Goal: Task Accomplishment & Management: Use online tool/utility

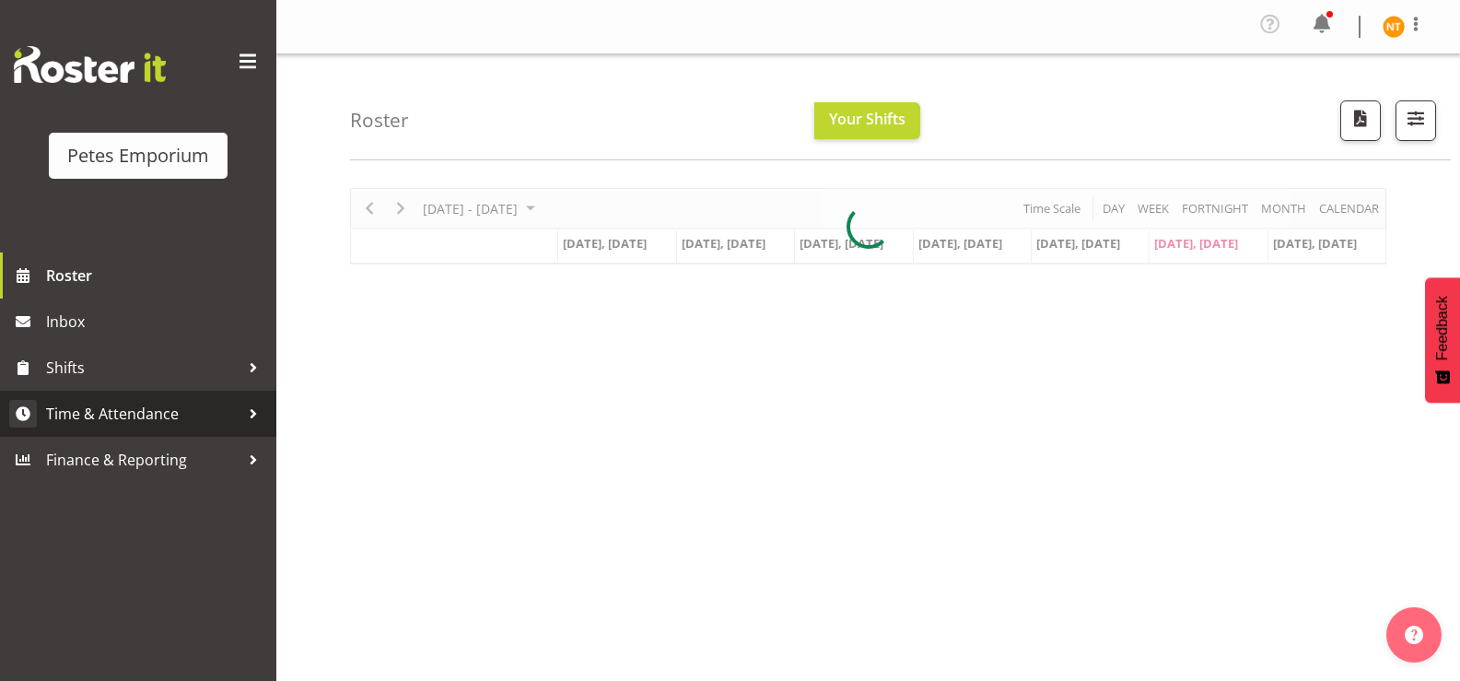
click at [91, 403] on span "Time & Attendance" at bounding box center [143, 414] width 194 height 28
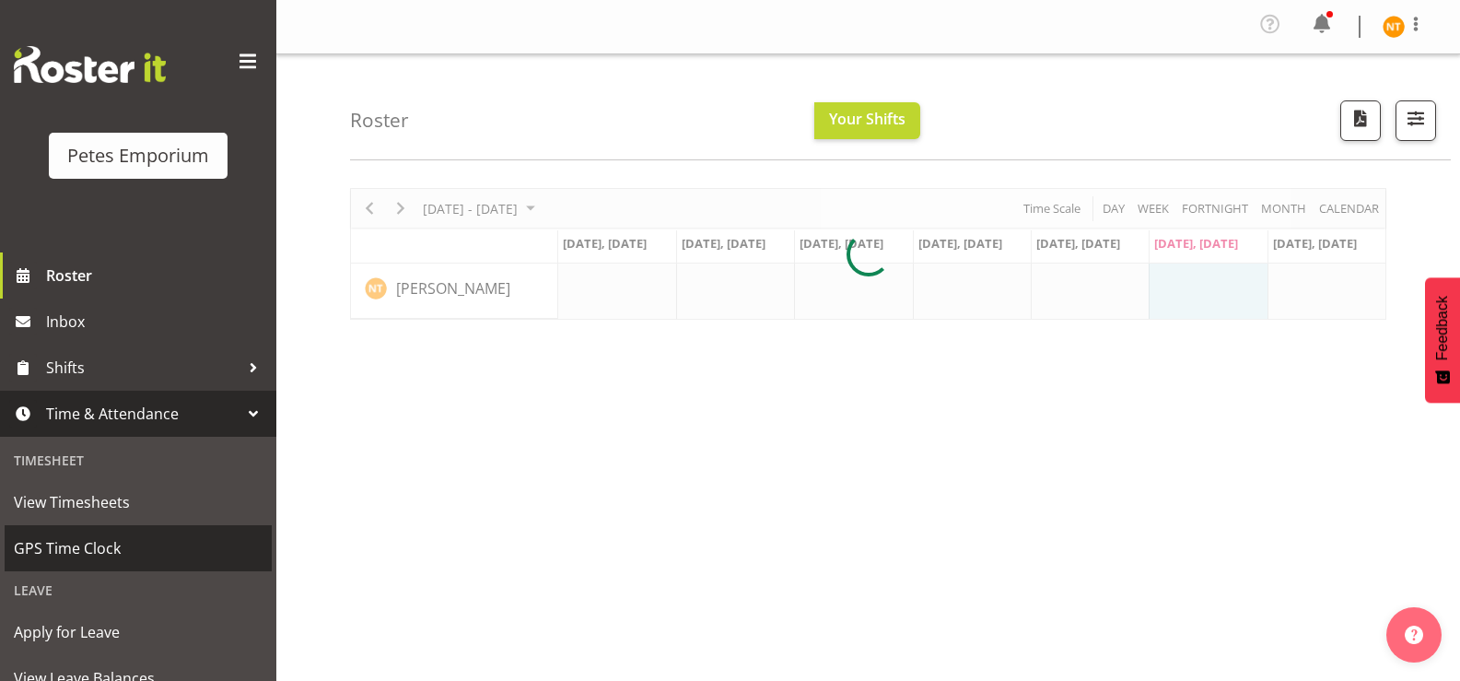
click at [65, 542] on span "GPS Time Clock" at bounding box center [138, 548] width 249 height 28
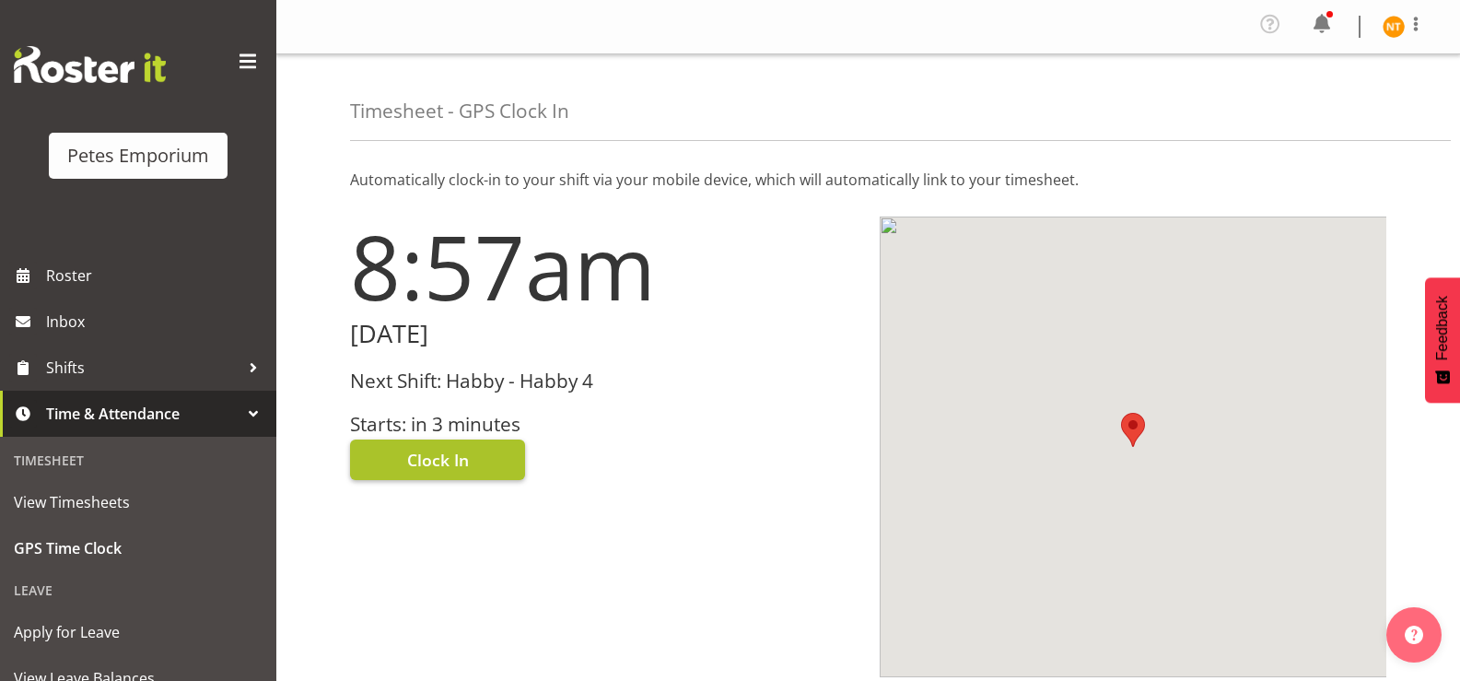
click at [407, 455] on span "Clock In" at bounding box center [438, 460] width 62 height 24
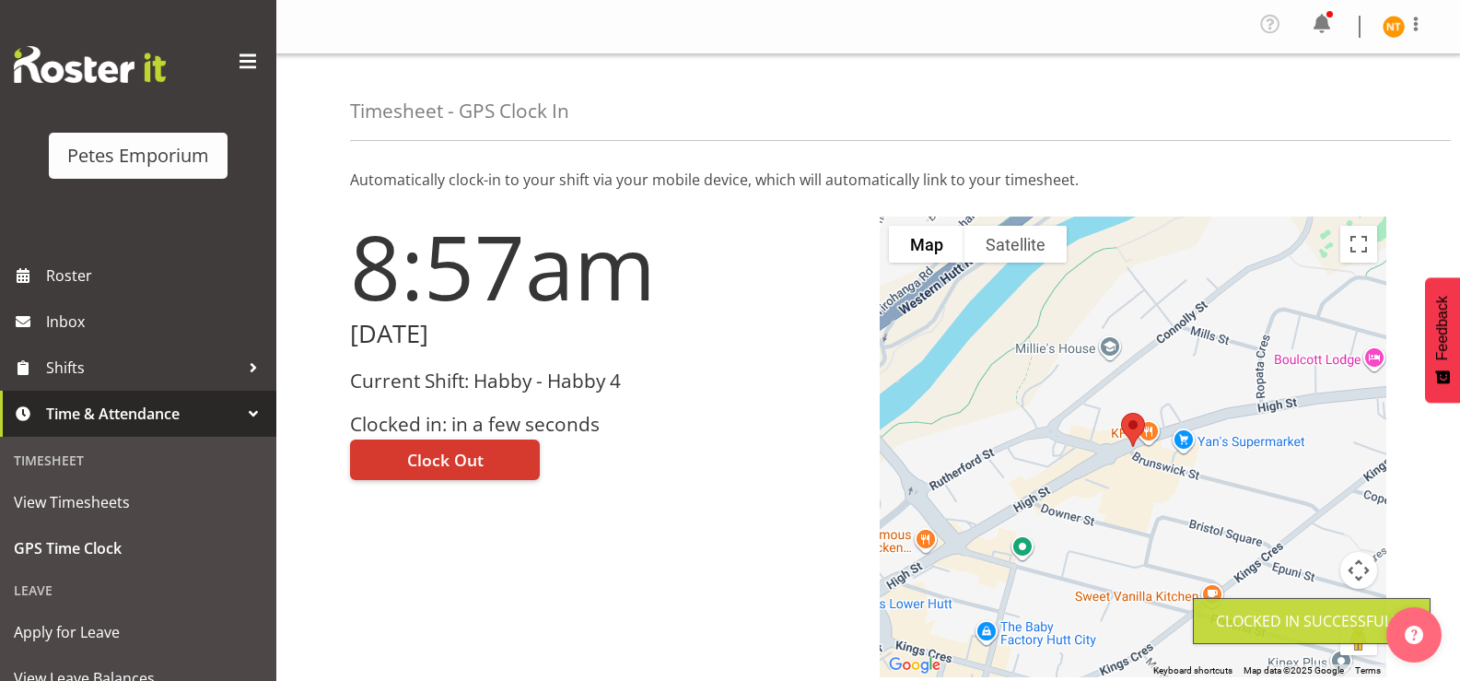
click at [1399, 32] on img at bounding box center [1394, 27] width 22 height 22
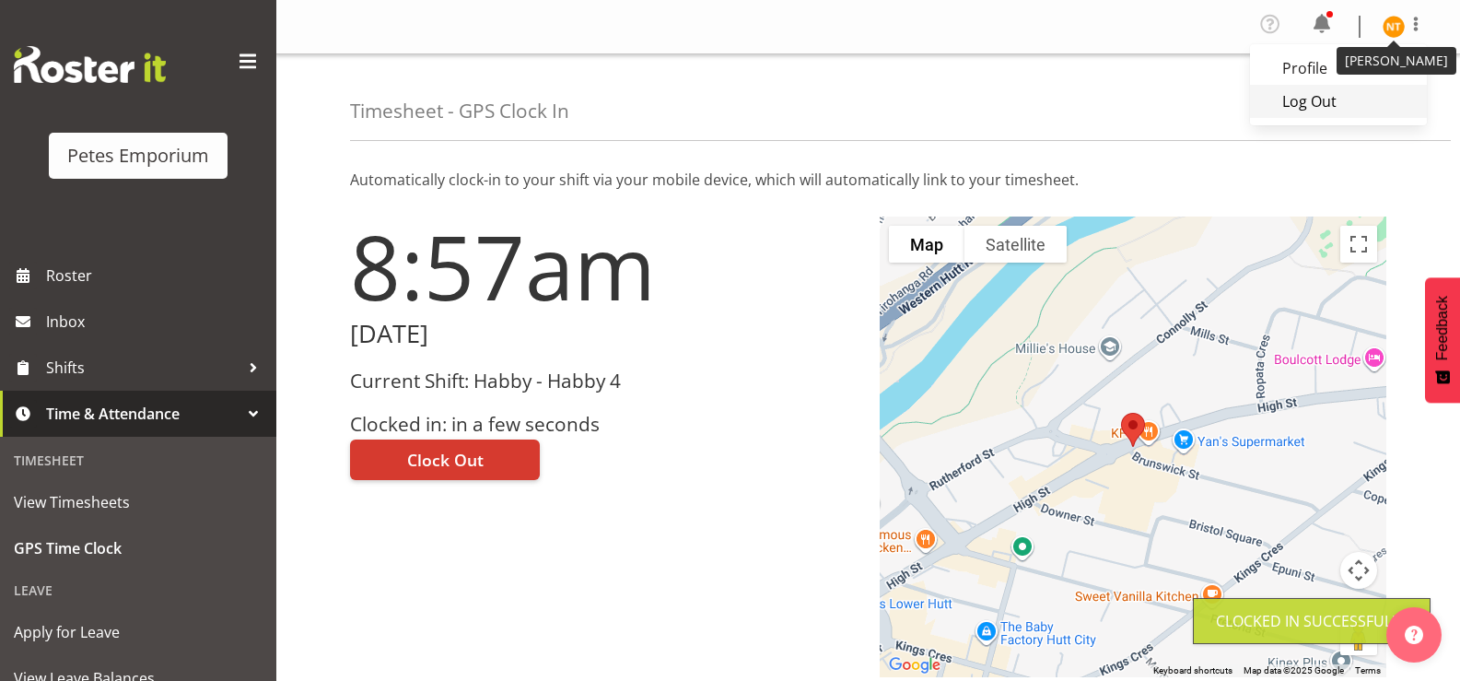
click at [1306, 108] on link "Log Out" at bounding box center [1338, 101] width 177 height 33
